Goal: Find contact information: Find contact information

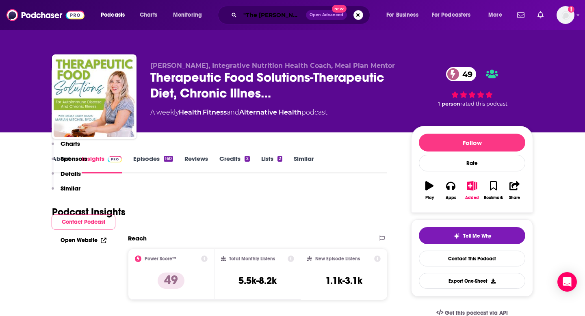
click at [249, 17] on input ""The [PERSON_NAME] Pocast"" at bounding box center [273, 15] width 66 height 13
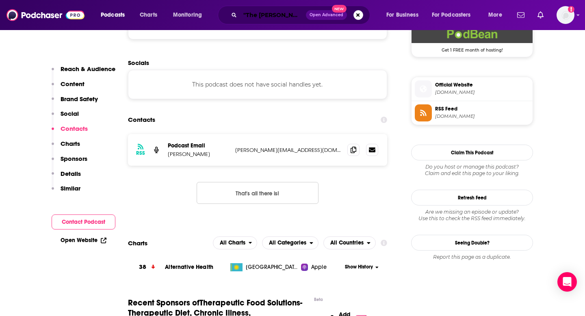
scroll to position [622, 0]
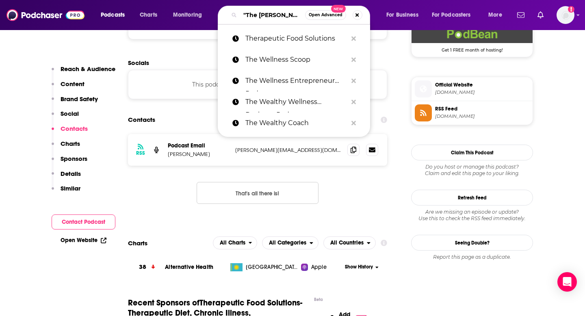
paste input "This is Growing Old"
type input "This is Growing Old"
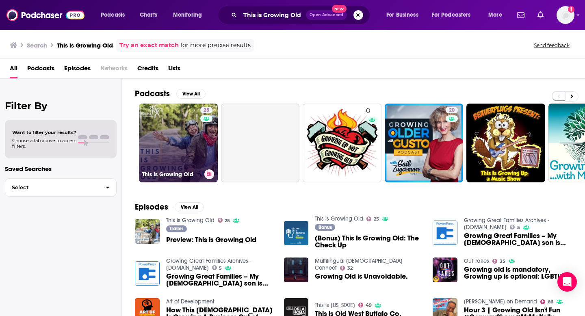
click at [187, 128] on link "25 This is Growing Old" at bounding box center [178, 143] width 79 height 79
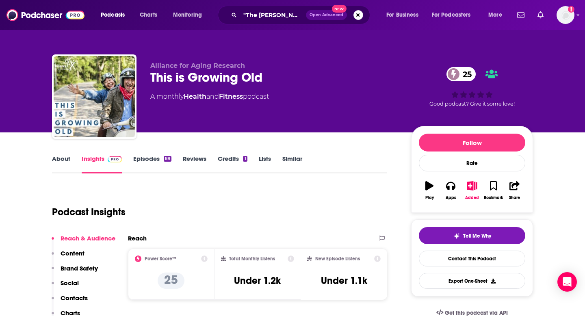
click at [71, 297] on p "Contacts" at bounding box center [74, 298] width 27 height 8
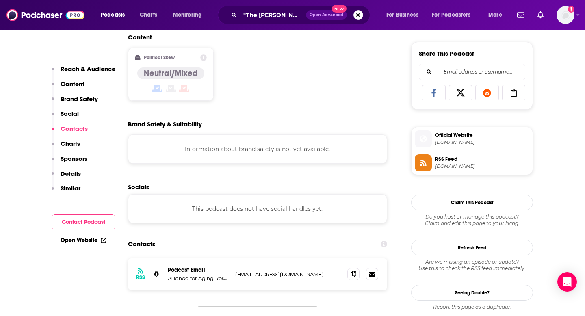
scroll to position [622, 0]
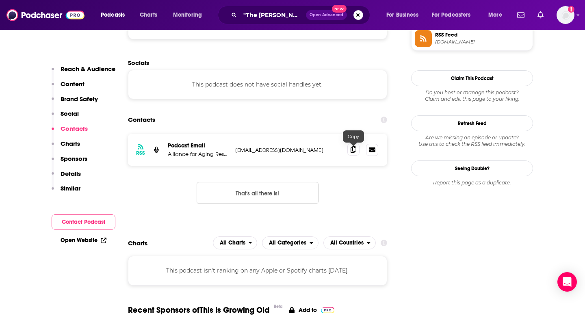
click at [351, 149] on icon at bounding box center [353, 149] width 6 height 6
click at [253, 15] on input ""The [PERSON_NAME] Pocast"" at bounding box center [273, 15] width 66 height 13
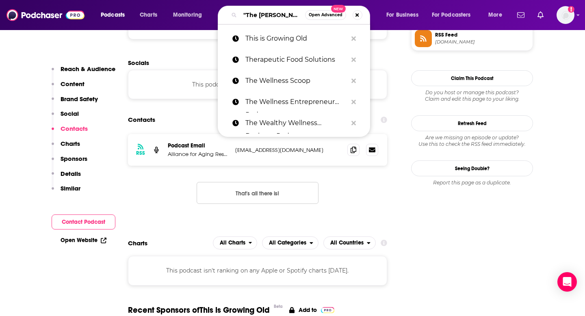
paste input "[PERSON_NAME] Show"
type input "[PERSON_NAME] Show"
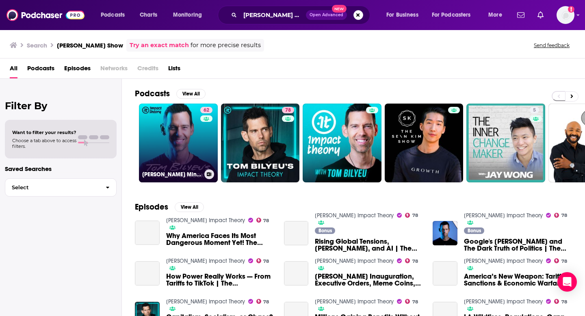
click at [180, 142] on link "62 [PERSON_NAME] Mindset Playbook" at bounding box center [178, 143] width 79 height 79
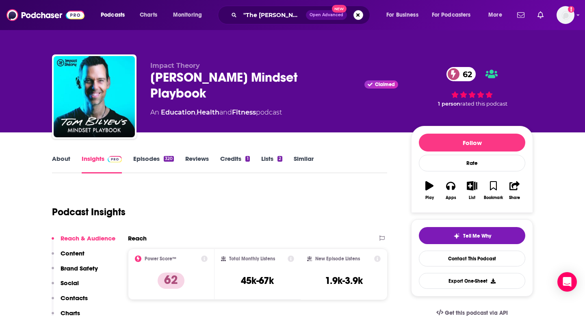
click at [84, 297] on p "Contacts" at bounding box center [74, 298] width 27 height 8
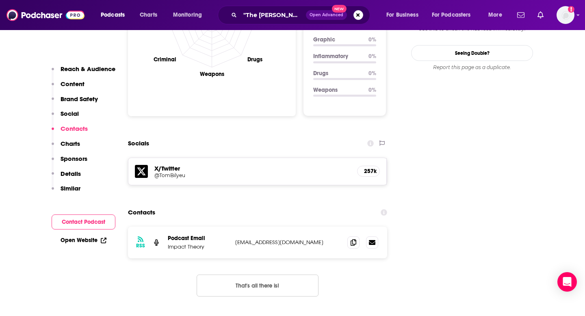
scroll to position [891, 0]
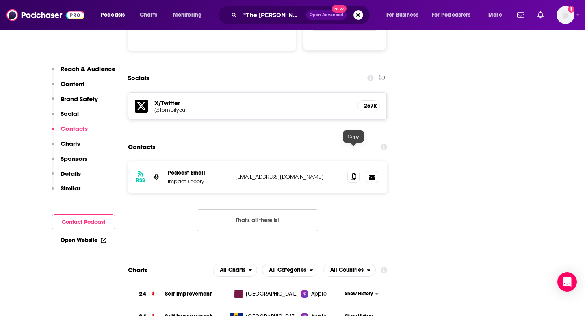
click at [356, 171] on span at bounding box center [353, 177] width 12 height 12
click at [241, 18] on input ""The [PERSON_NAME] Pocast"" at bounding box center [273, 15] width 66 height 13
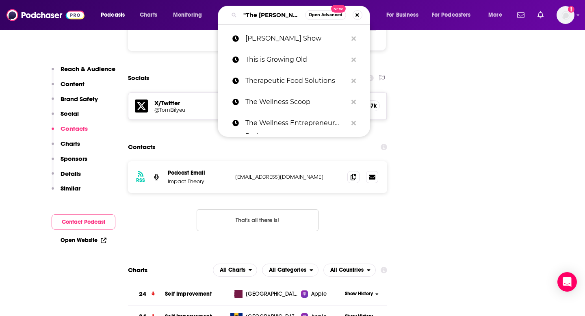
paste input "Tough Love for Business"
type input "Tough Love for Business"
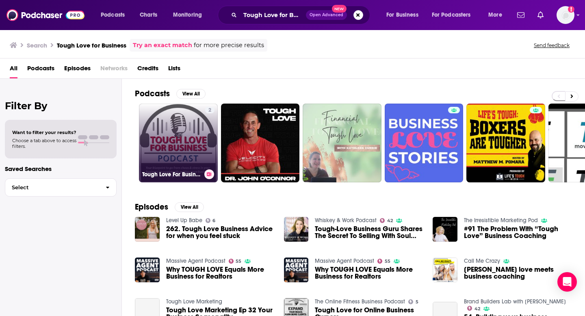
click at [178, 153] on link "2 Tough Love For Business" at bounding box center [178, 143] width 79 height 79
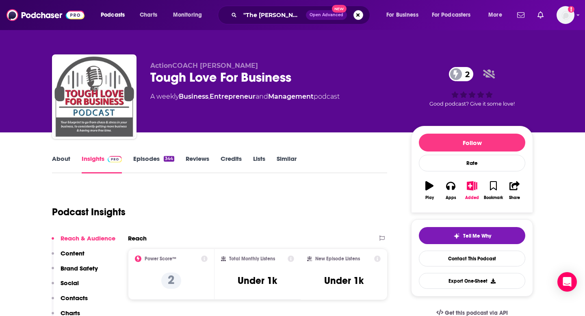
click at [75, 257] on button "Content" at bounding box center [68, 256] width 33 height 15
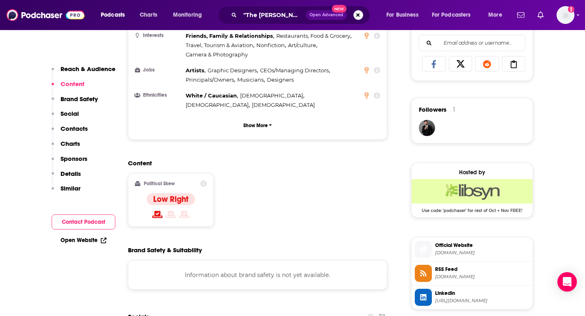
click at [65, 130] on p "Contacts" at bounding box center [74, 129] width 27 height 8
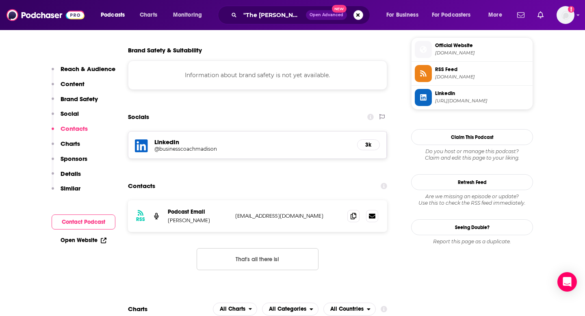
scroll to position [746, 0]
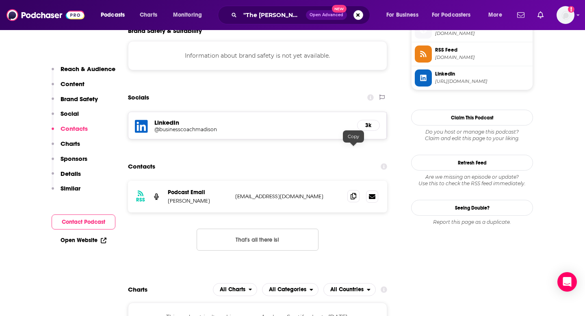
click at [355, 193] on icon at bounding box center [353, 196] width 6 height 6
click at [279, 9] on input ""The [PERSON_NAME] Pocast"" at bounding box center [273, 15] width 66 height 13
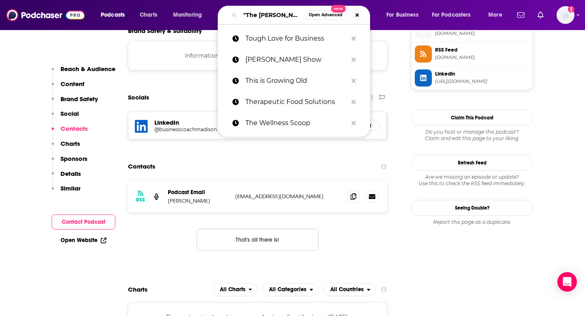
paste input "Two Parents & A Podcast"
type input "Two Parents & A Podcast"
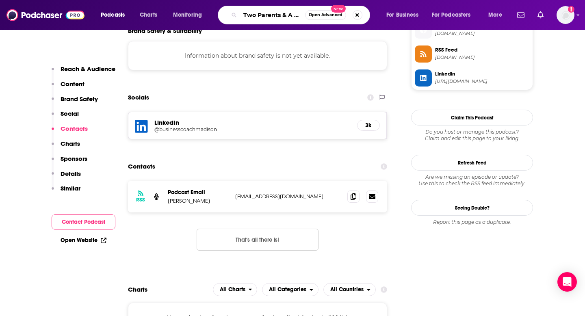
scroll to position [0, 17]
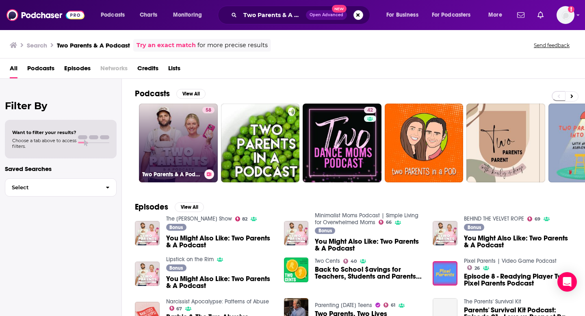
click at [162, 133] on link "58 Two Parents & A Podcast" at bounding box center [178, 143] width 79 height 79
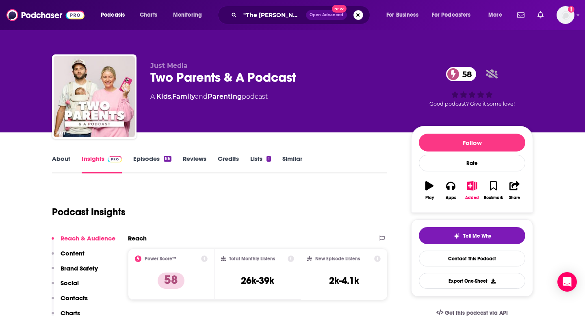
click at [79, 301] on p "Contacts" at bounding box center [74, 298] width 27 height 8
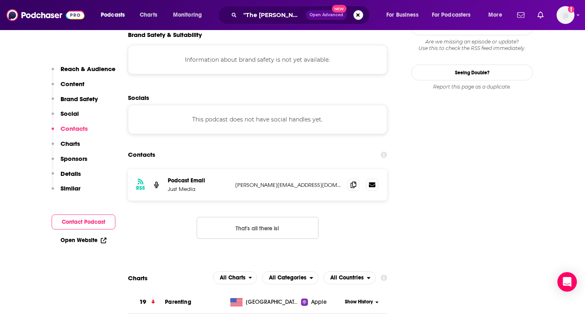
scroll to position [721, 0]
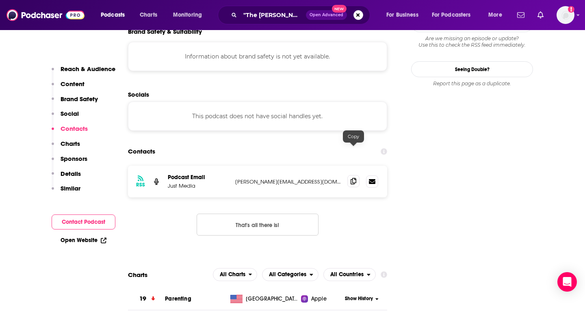
click at [350, 175] on span at bounding box center [353, 181] width 12 height 12
click at [251, 22] on div ""The [PERSON_NAME] Pocast" Open Advanced New" at bounding box center [294, 15] width 152 height 19
click at [251, 12] on input ""The [PERSON_NAME] Pocast"" at bounding box center [273, 15] width 66 height 13
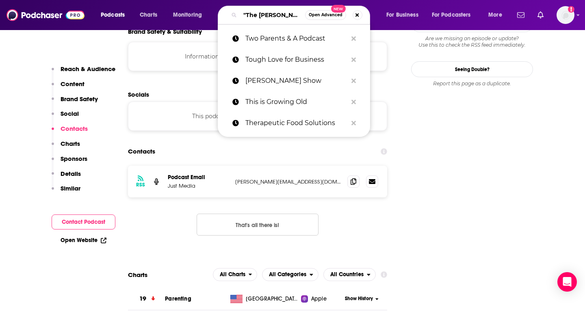
paste input "Ultimate Men's Playbook"
type input "Ultimate Men's Playbook"
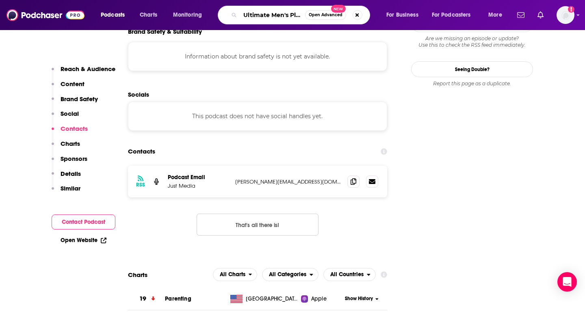
scroll to position [0, 17]
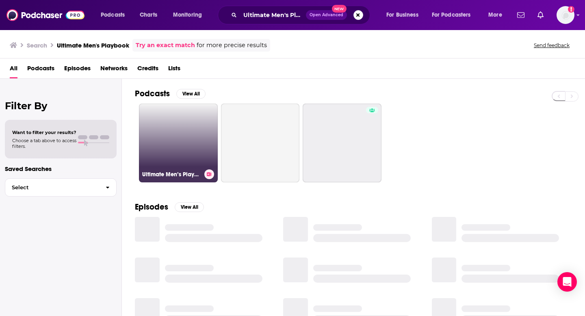
click at [185, 149] on link "Ultimate Men’s Playbook" at bounding box center [178, 143] width 79 height 79
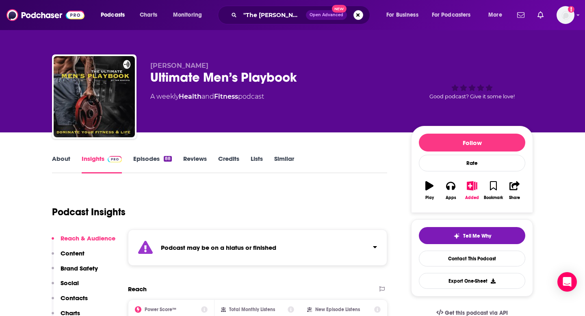
click at [72, 298] on p "Contacts" at bounding box center [74, 298] width 27 height 8
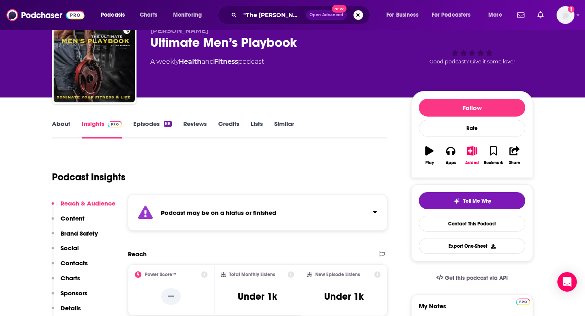
scroll to position [36, 0]
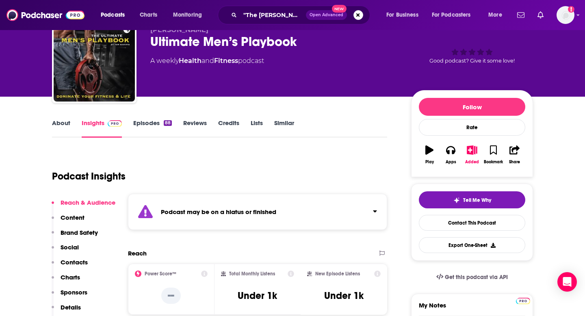
click at [274, 6] on div ""The [PERSON_NAME] Pocast" Open Advanced New" at bounding box center [294, 15] width 152 height 19
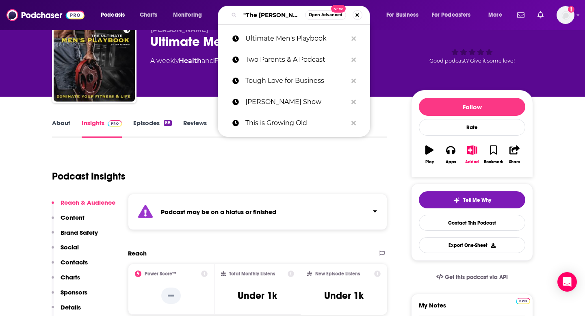
click at [274, 14] on input ""The [PERSON_NAME] Pocast"" at bounding box center [272, 15] width 65 height 13
paste input "University of Adversity"
type input "University of Adversity"
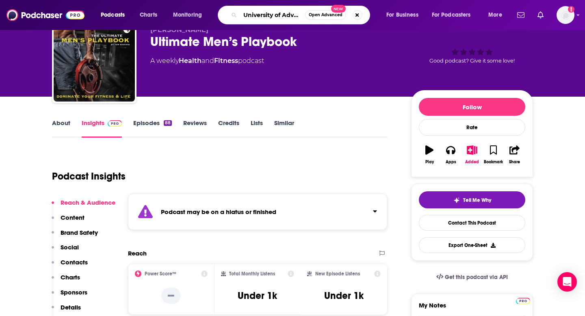
scroll to position [0, 9]
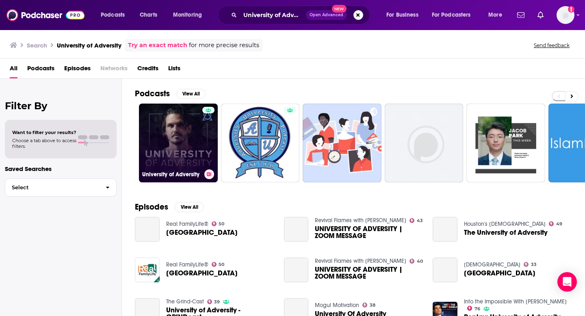
click at [177, 143] on link "University of Adversity" at bounding box center [178, 143] width 79 height 79
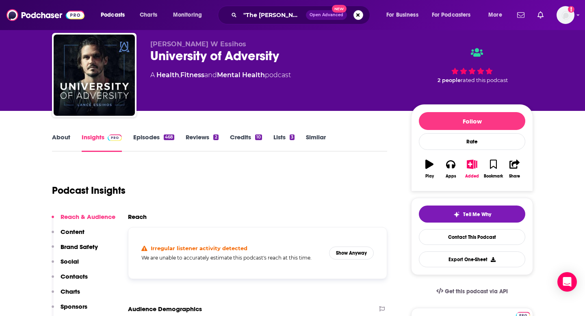
scroll to position [48, 0]
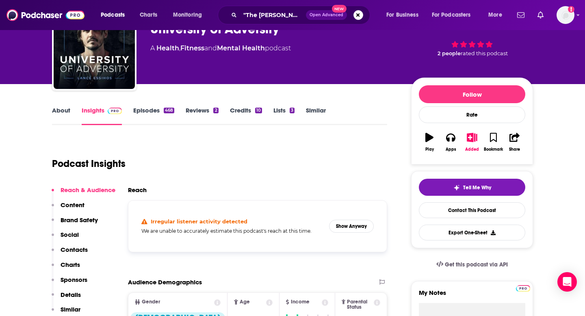
click at [71, 246] on p "Contacts" at bounding box center [74, 250] width 27 height 8
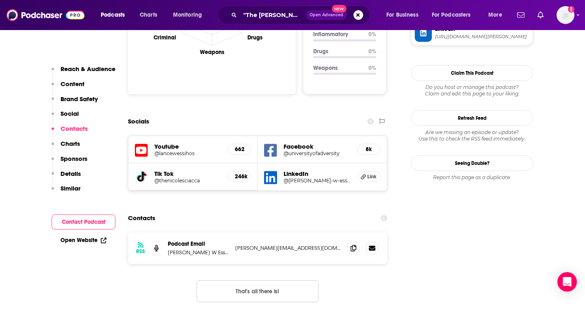
scroll to position [910, 0]
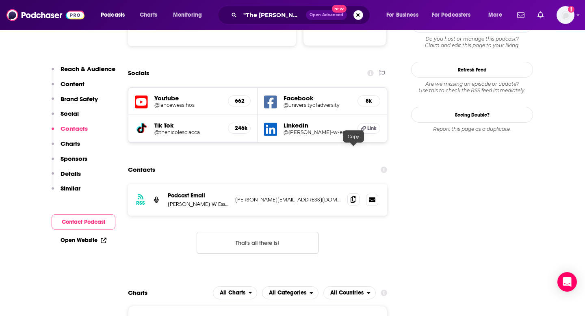
click at [354, 196] on icon at bounding box center [353, 199] width 6 height 6
click at [251, 14] on input ""The [PERSON_NAME] Pocast"" at bounding box center [273, 15] width 66 height 13
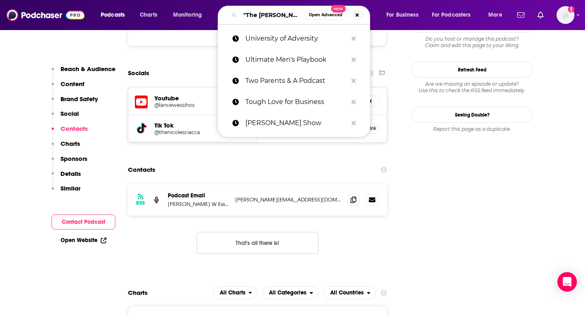
paste input "We Can Do Hard Things"
type input "We Can Do Hard Things"
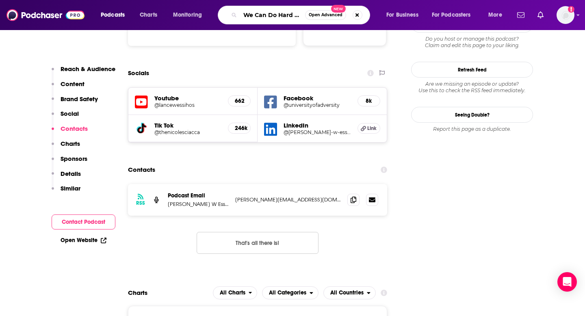
scroll to position [0, 13]
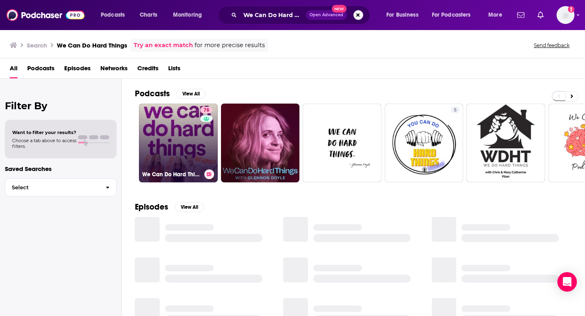
click at [162, 134] on link "78 We Can Do Hard Things" at bounding box center [178, 143] width 79 height 79
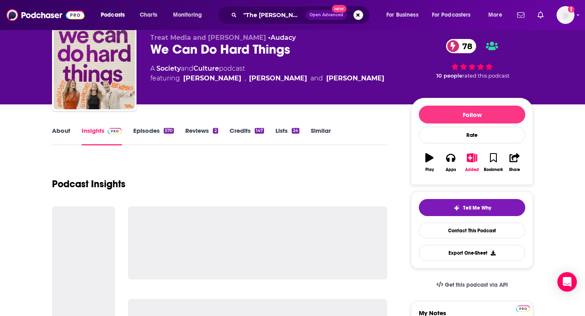
scroll to position [29, 0]
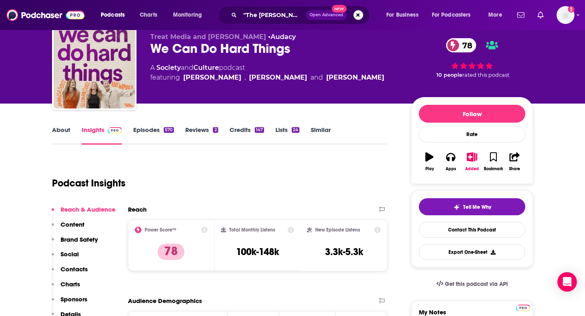
click at [80, 271] on p "Contacts" at bounding box center [74, 269] width 27 height 8
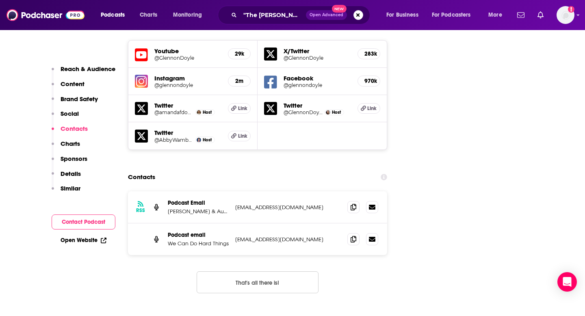
scroll to position [966, 0]
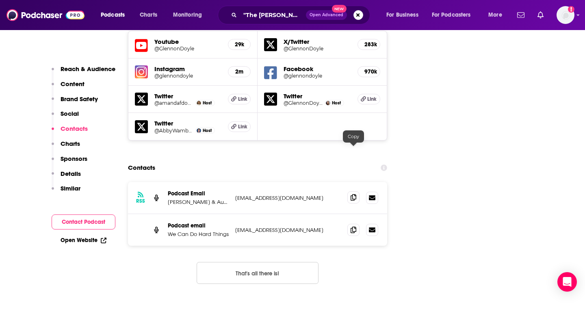
click at [352, 194] on icon at bounding box center [353, 197] width 6 height 6
click at [253, 12] on input ""The [PERSON_NAME] Pocast"" at bounding box center [273, 15] width 66 height 13
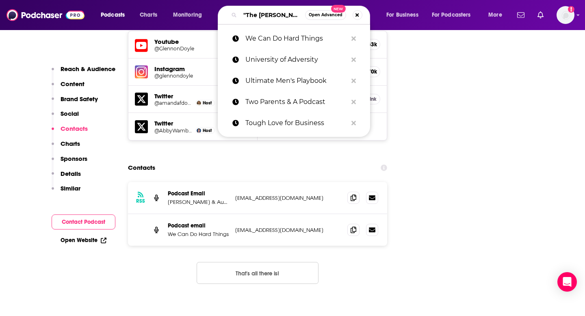
paste input "Wealthy Way"
type input "Wealthy Way"
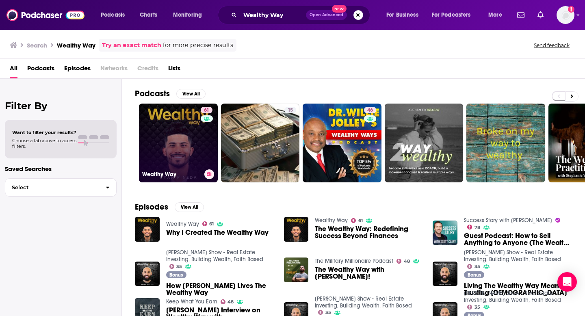
click at [166, 136] on link "[STREET_ADDRESS]" at bounding box center [178, 143] width 79 height 79
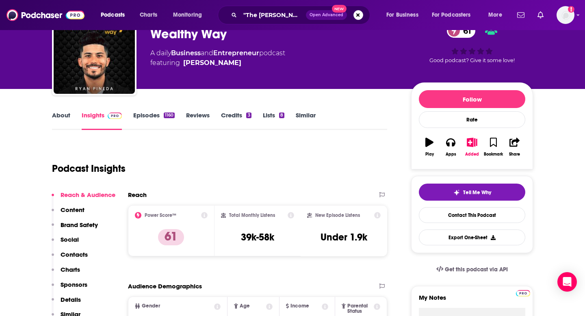
click at [67, 252] on p "Contacts" at bounding box center [74, 255] width 27 height 8
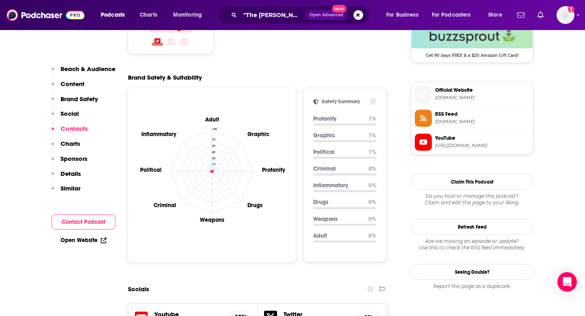
scroll to position [874, 0]
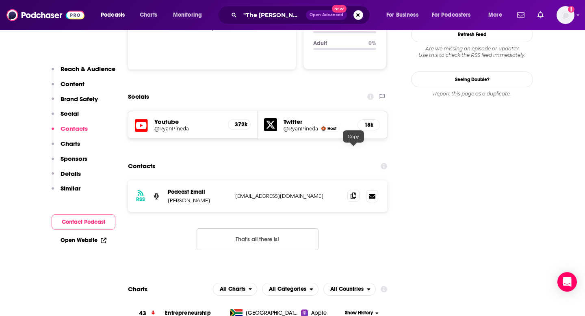
click at [353, 192] on icon at bounding box center [353, 195] width 6 height 6
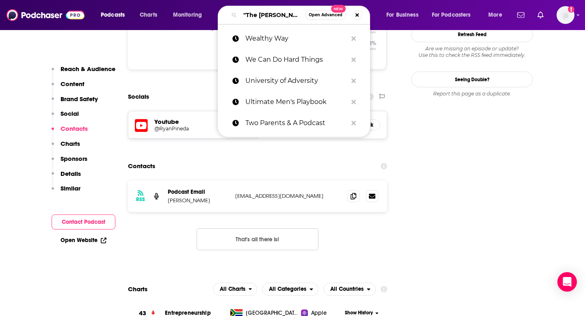
click at [263, 14] on input ""The [PERSON_NAME] Pocast"" at bounding box center [272, 15] width 65 height 13
paste input "Where Do We Grow Now?"
type input "Where Do We Grow Now?"
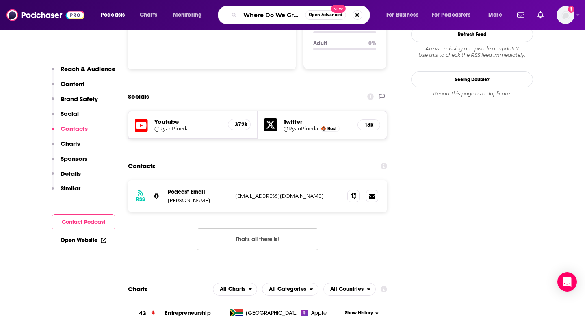
scroll to position [0, 20]
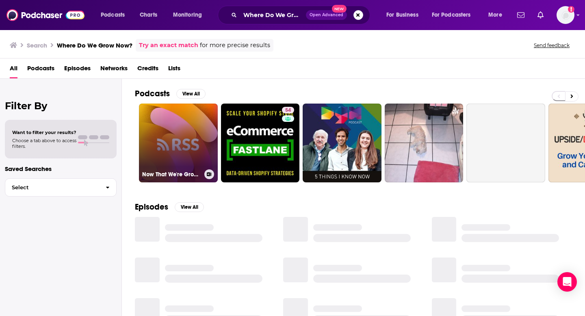
click at [162, 128] on link "Now That We're Grown" at bounding box center [178, 143] width 79 height 79
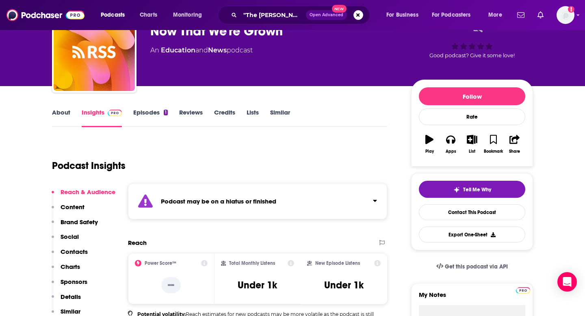
click at [67, 251] on p "Contacts" at bounding box center [74, 252] width 27 height 8
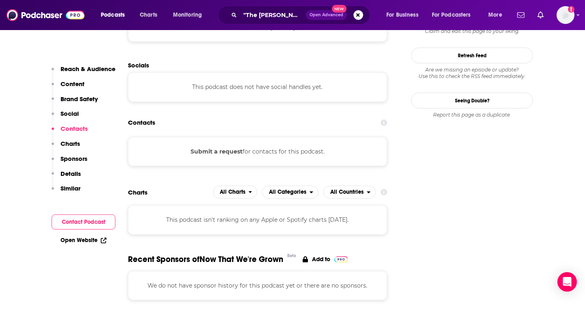
scroll to position [692, 0]
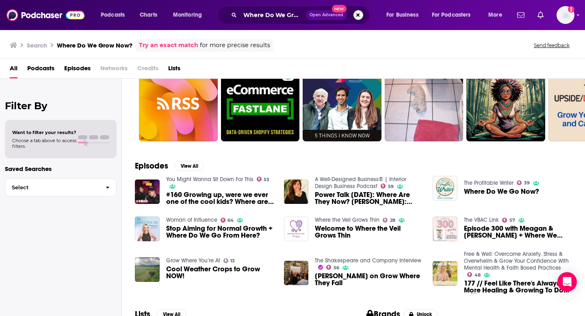
scroll to position [119, 0]
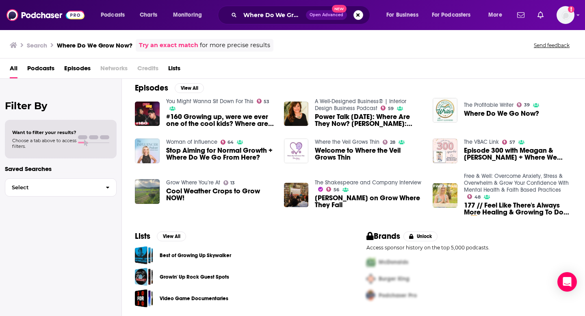
click at [168, 46] on link "Try an exact match" at bounding box center [168, 45] width 59 height 9
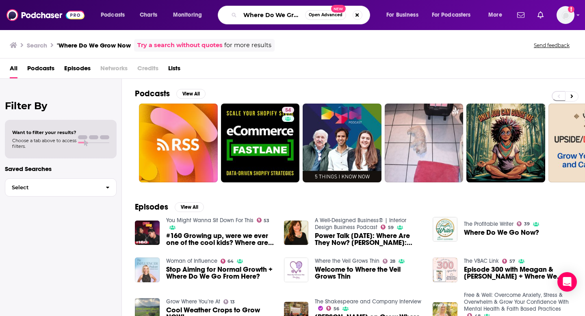
click at [261, 14] on input "Where Do We Grow Now?" at bounding box center [272, 15] width 65 height 13
paste input "y Won't You Hire Me"
type input "Why Won't You Hire Me?"
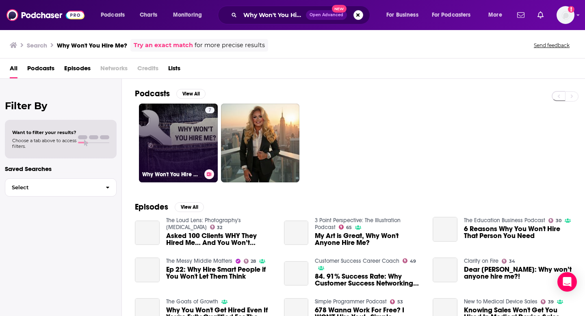
click at [180, 126] on link "7 Why Won't You Hire Me?" at bounding box center [178, 143] width 79 height 79
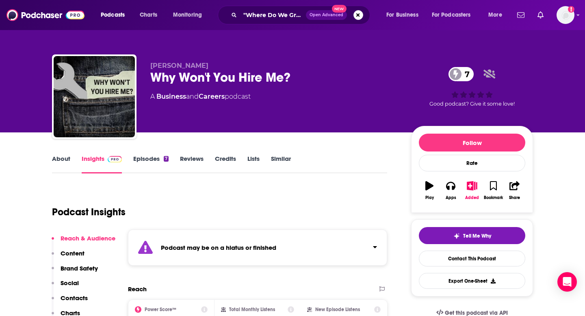
click at [80, 297] on p "Contacts" at bounding box center [74, 298] width 27 height 8
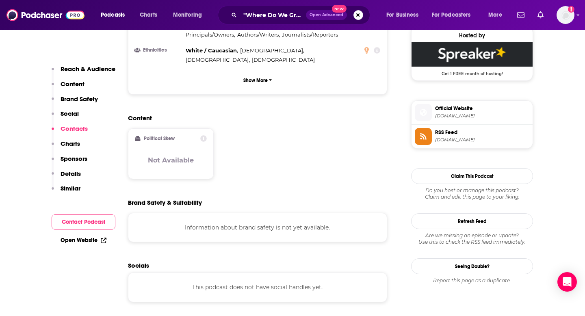
scroll to position [779, 0]
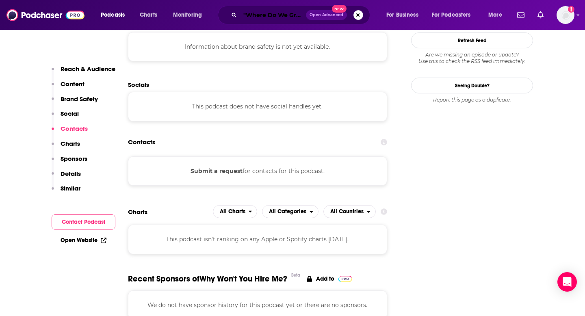
click at [255, 9] on input ""Where Do We Grow Now?"" at bounding box center [273, 15] width 66 height 13
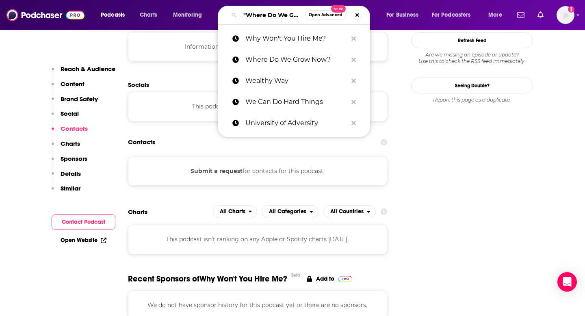
paste input "Winning Mindset Mastery"
type input "Winning Mindset Mastery"
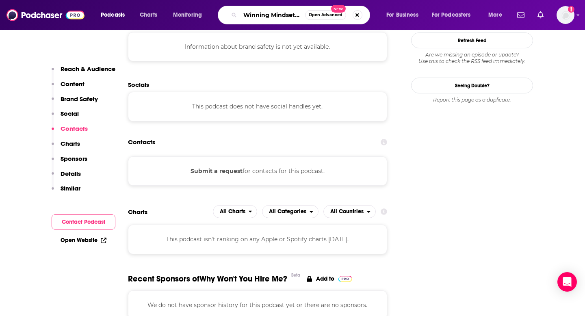
scroll to position [0, 19]
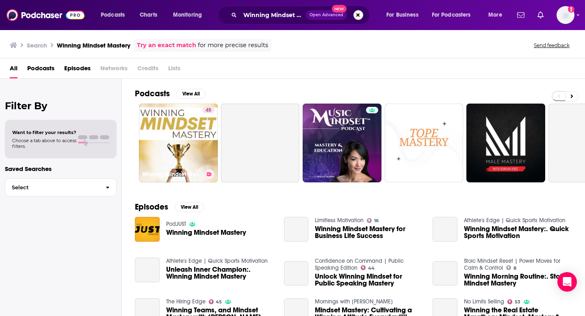
click at [179, 131] on link "45 Winning Mindset Mastery" at bounding box center [178, 143] width 79 height 79
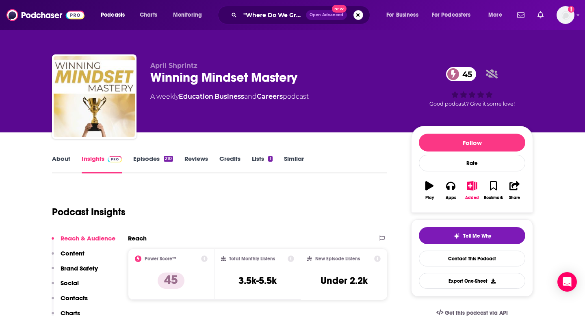
click at [68, 296] on p "Contacts" at bounding box center [74, 298] width 27 height 8
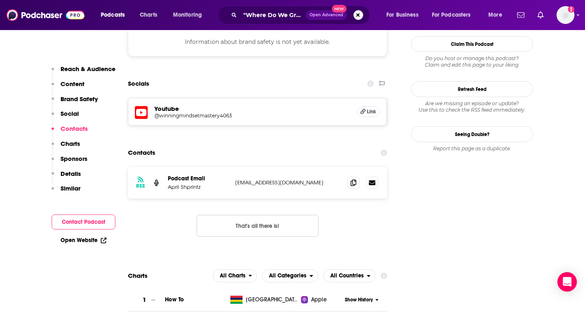
scroll to position [746, 0]
click at [350, 178] on icon at bounding box center [353, 181] width 6 height 6
click at [268, 14] on input ""Where Do We Grow Now?"" at bounding box center [273, 15] width 66 height 13
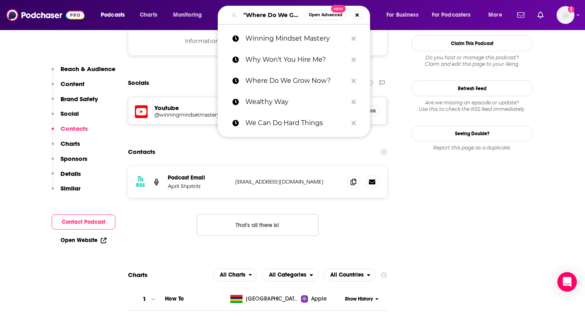
paste input "With Whit"
type input "With Whit"
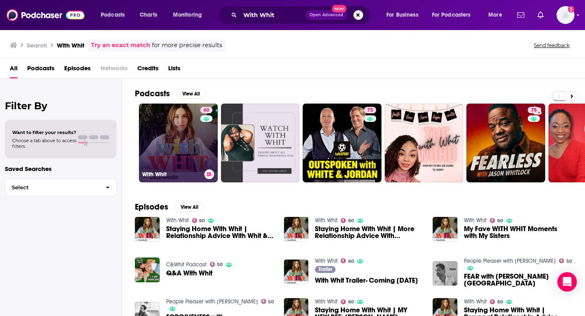
click at [192, 149] on link "60 With Whit" at bounding box center [178, 143] width 79 height 79
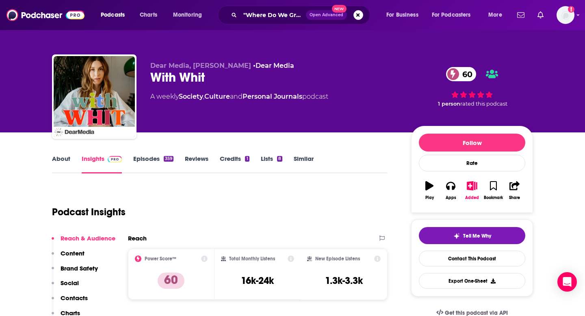
click at [73, 297] on p "Contacts" at bounding box center [74, 298] width 27 height 8
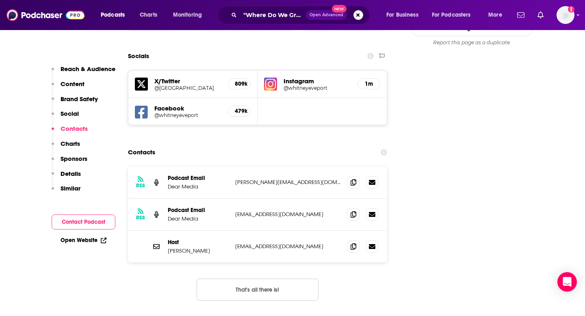
scroll to position [900, 0]
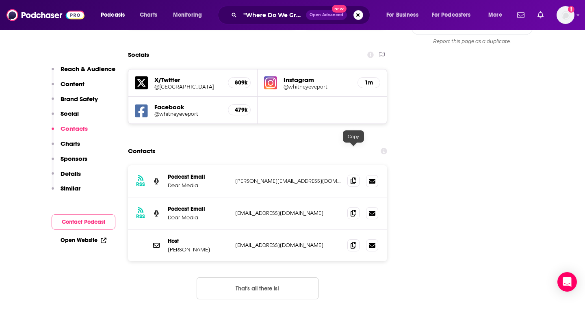
click at [352, 177] on icon at bounding box center [353, 180] width 6 height 6
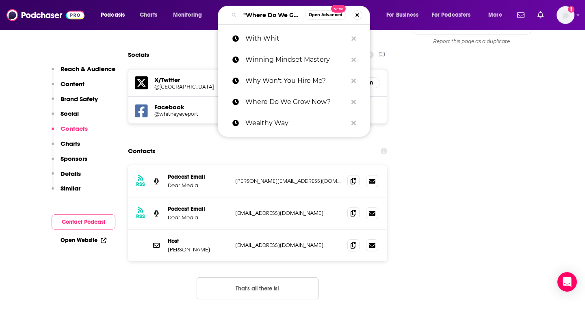
click at [258, 13] on input ""Where Do We Grow Now?"" at bounding box center [272, 15] width 65 height 13
paste input "Without Fail"
type input "Without Fail"
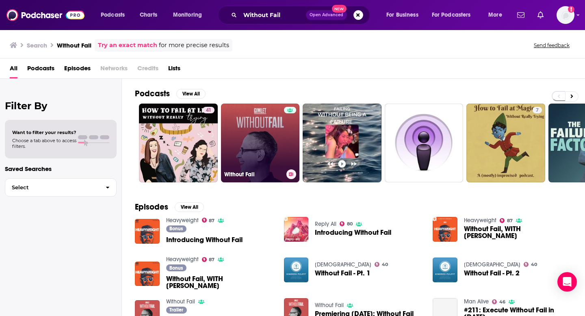
click at [250, 143] on link "Without Fail" at bounding box center [260, 143] width 79 height 79
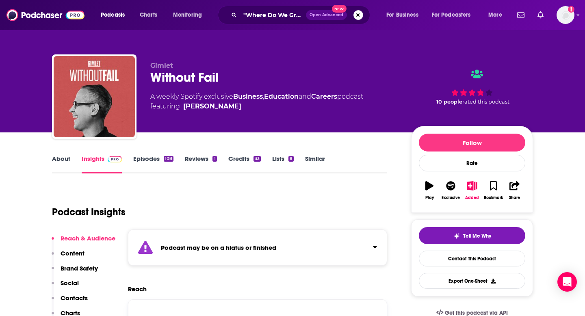
click at [72, 297] on p "Contacts" at bounding box center [74, 298] width 27 height 8
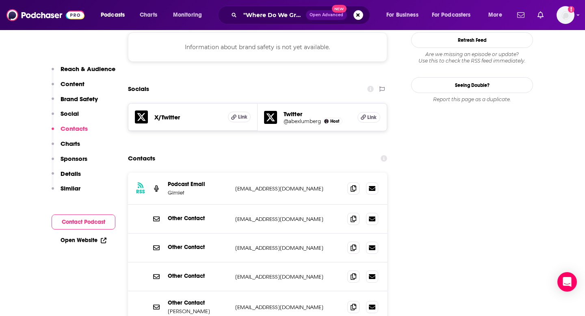
scroll to position [778, 0]
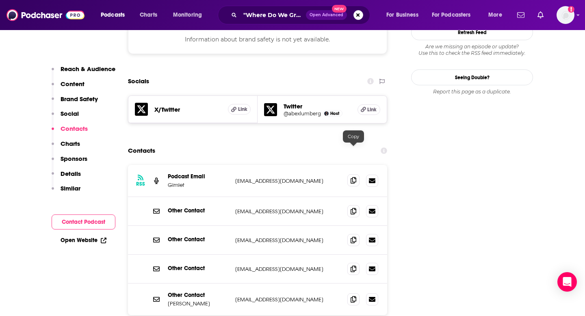
click at [352, 177] on icon at bounding box center [353, 180] width 6 height 6
click at [255, 17] on input ""Where Do We Grow Now?"" at bounding box center [273, 15] width 66 height 13
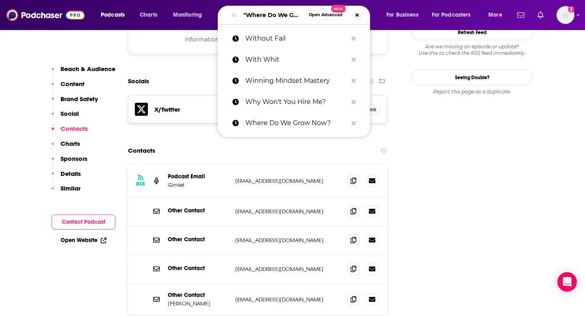
paste input "Women's Brain Health Podcast"
type input "Women's Brain Health Podcast"
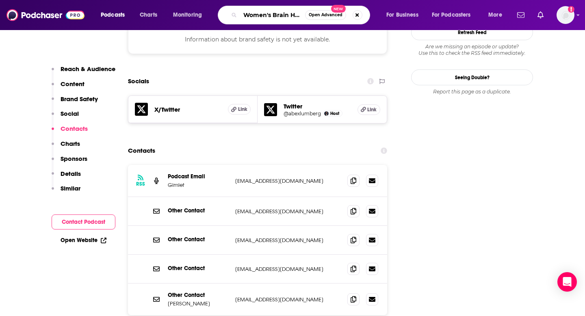
scroll to position [0, 35]
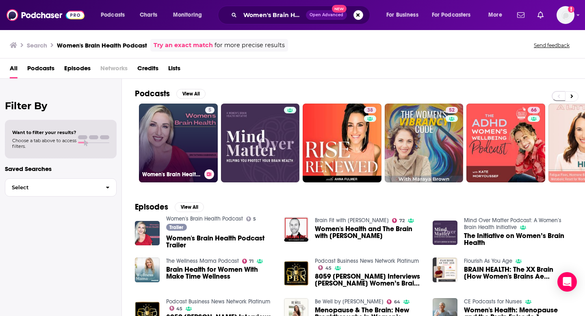
click at [190, 148] on link "5 Women's Brain Health Podcast" at bounding box center [178, 143] width 79 height 79
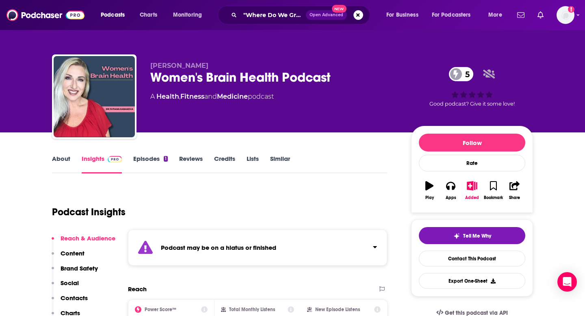
click at [75, 298] on p "Contacts" at bounding box center [74, 298] width 27 height 8
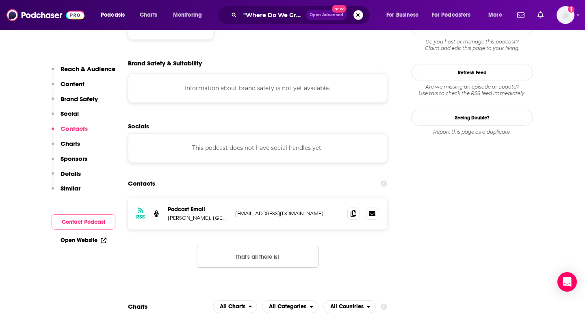
scroll to position [779, 0]
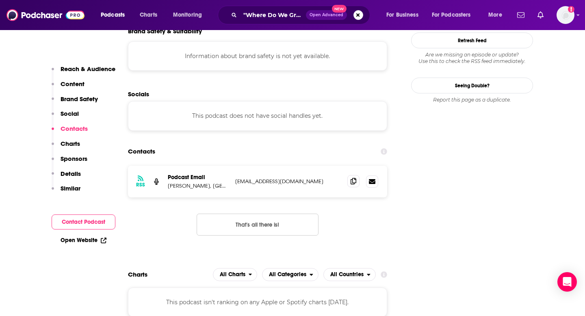
click at [355, 175] on span at bounding box center [353, 181] width 12 height 12
click at [263, 13] on input ""Where Do We Grow Now?"" at bounding box center [273, 15] width 66 height 13
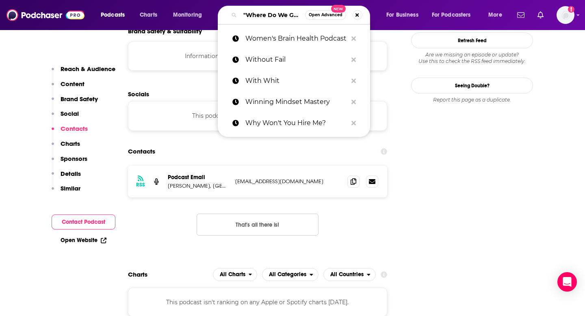
paste input "Year of Plenty"
type input "Year of Plenty"
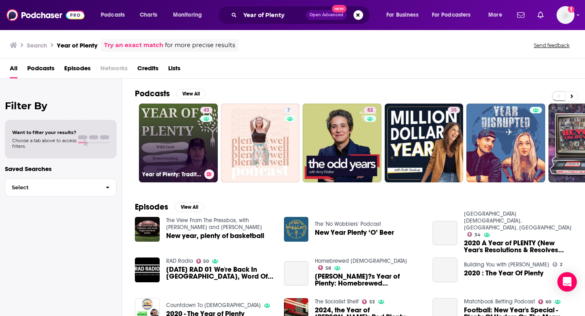
click at [189, 121] on link "43 Year of Plenty: Traditional Foodways" at bounding box center [178, 143] width 79 height 79
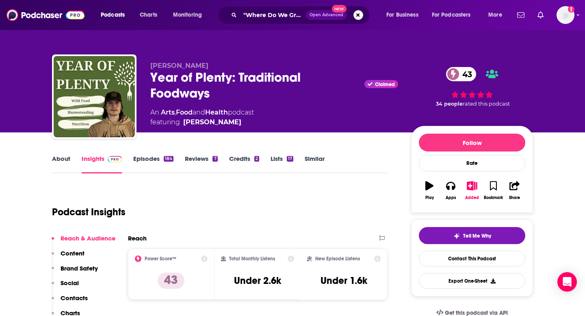
click at [69, 297] on p "Contacts" at bounding box center [74, 298] width 27 height 8
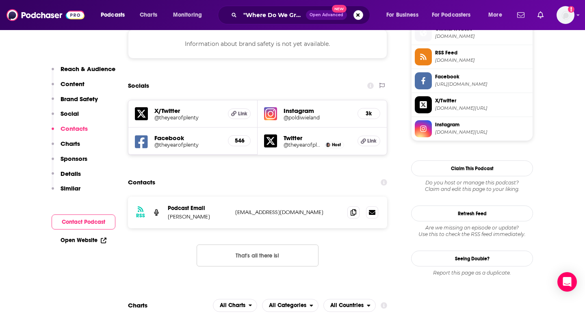
scroll to position [765, 0]
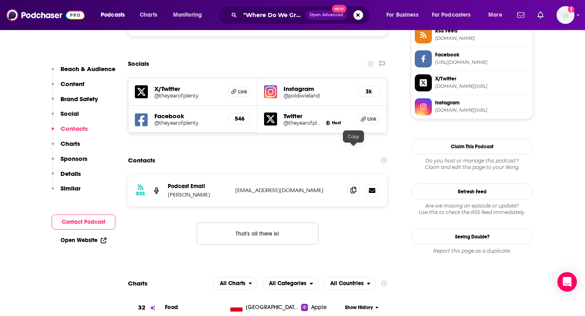
click at [349, 184] on span at bounding box center [353, 190] width 12 height 12
click at [254, 8] on div ""Where Do We Grow Now?" Open Advanced New" at bounding box center [294, 15] width 152 height 19
click at [254, 11] on input ""Where Do We Grow Now?"" at bounding box center [273, 15] width 66 height 13
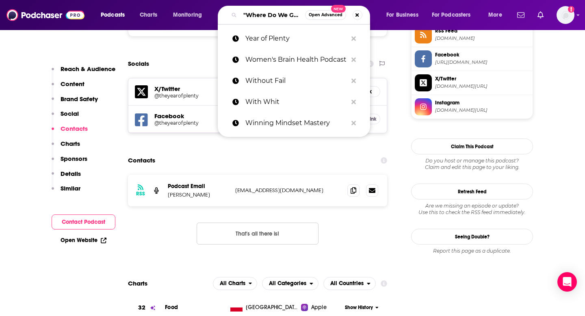
paste input "You Turn with [PERSON_NAME]"
type input "You Turn with [PERSON_NAME]"
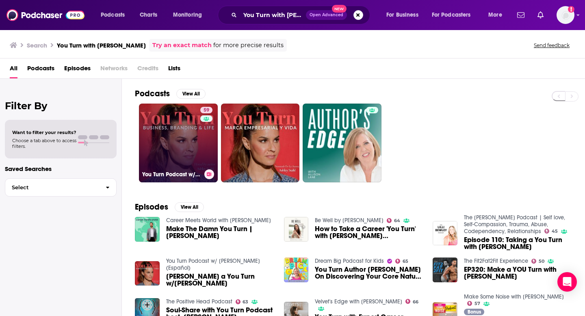
click at [178, 148] on link "59 You Turn Podcast w/ [PERSON_NAME]" at bounding box center [178, 143] width 79 height 79
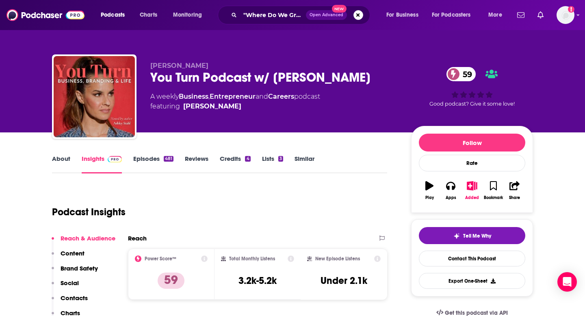
click at [78, 298] on p "Contacts" at bounding box center [74, 298] width 27 height 8
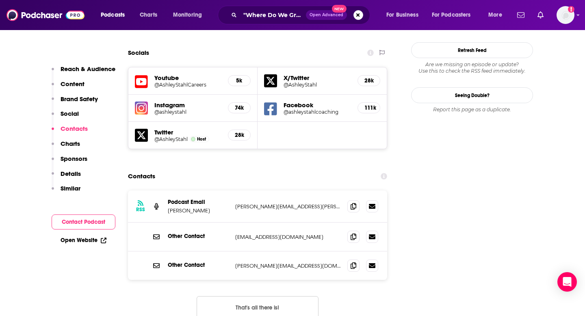
scroll to position [947, 0]
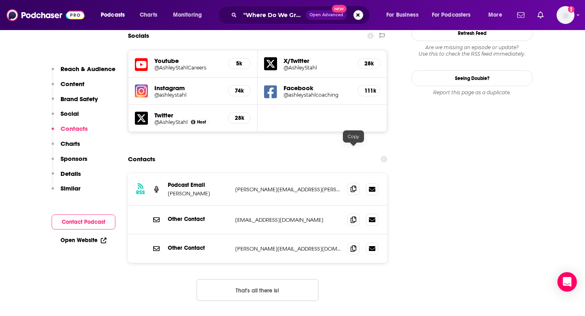
click at [355, 186] on icon at bounding box center [353, 189] width 6 height 6
click at [284, 12] on input ""Where Do We Grow Now?"" at bounding box center [273, 15] width 66 height 13
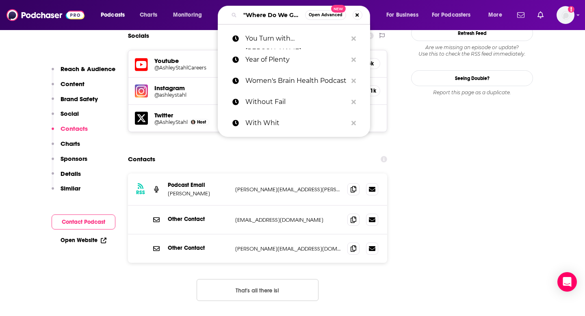
paste input "Youpreneur"
type input "Youpreneur"
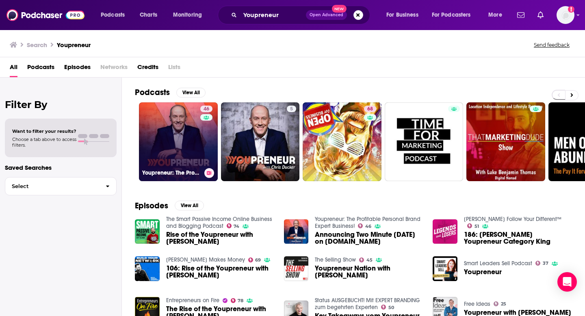
click at [173, 139] on link "46 Youpreneur: The Profitable Personal Brand Expert Business!" at bounding box center [178, 141] width 79 height 79
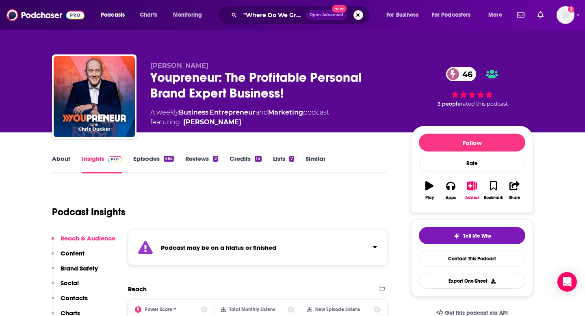
click at [82, 297] on p "Contacts" at bounding box center [74, 298] width 27 height 8
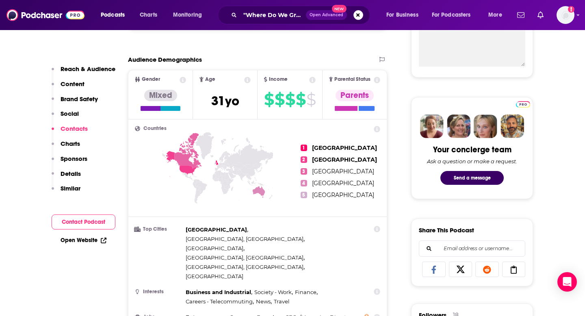
scroll to position [852, 0]
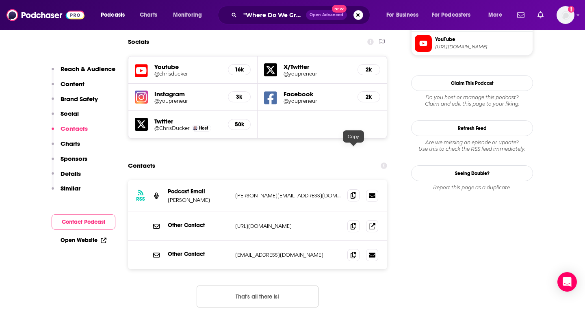
click at [352, 192] on icon at bounding box center [353, 195] width 6 height 6
click at [262, 13] on input ""Where Do We Grow Now?"" at bounding box center [273, 15] width 66 height 13
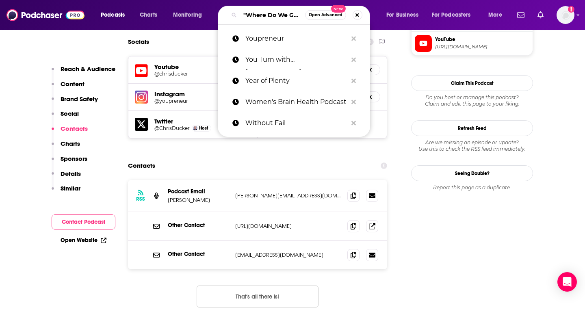
paste input "Your Brain On"
type input "Your Brain On"
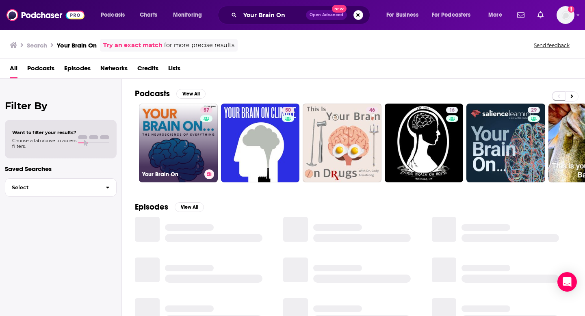
click at [159, 150] on link "57 Your Brain On" at bounding box center [178, 143] width 79 height 79
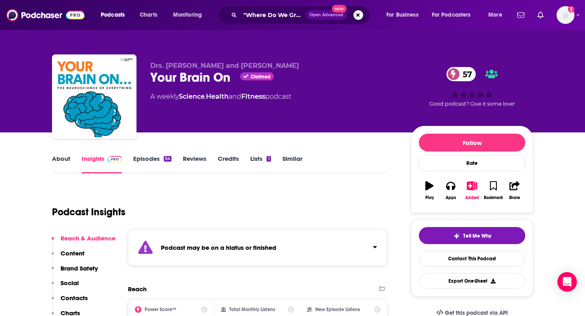
click at [79, 299] on p "Contacts" at bounding box center [74, 298] width 27 height 8
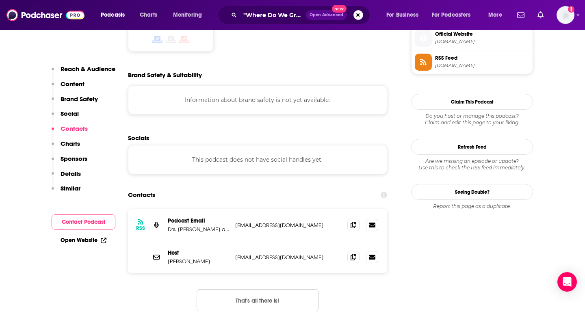
scroll to position [781, 0]
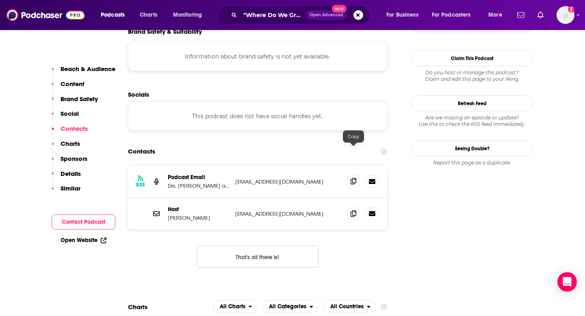
click at [355, 175] on span at bounding box center [353, 181] width 12 height 12
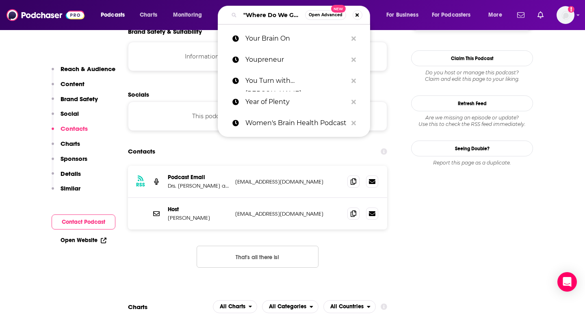
click at [281, 15] on input ""Where Do We Grow Now?"" at bounding box center [272, 15] width 65 height 13
paste input "ZOE Science and Nutrition"
type input "ZOE Science and Nutrition"
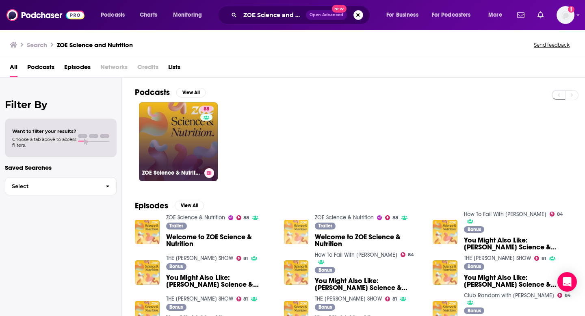
click at [190, 165] on link "88 ZOE Science & Nutrition" at bounding box center [178, 141] width 79 height 79
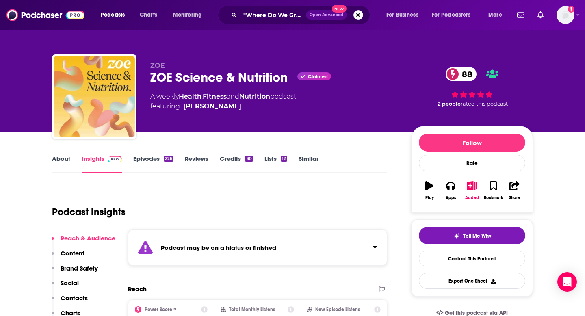
click at [76, 297] on p "Contacts" at bounding box center [74, 298] width 27 height 8
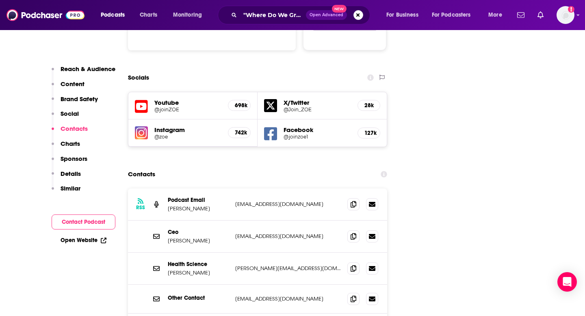
scroll to position [970, 0]
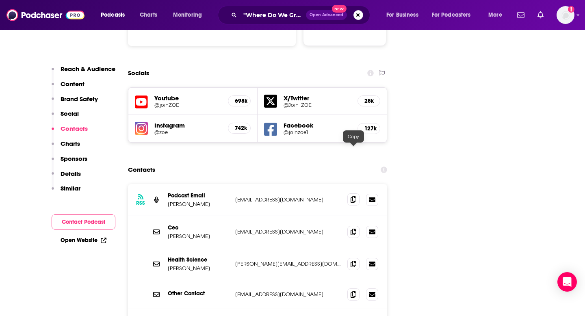
click at [350, 193] on span at bounding box center [353, 199] width 12 height 12
click at [351, 228] on icon at bounding box center [353, 231] width 6 height 6
click at [354, 193] on span at bounding box center [353, 199] width 12 height 12
